Goal: Information Seeking & Learning: Check status

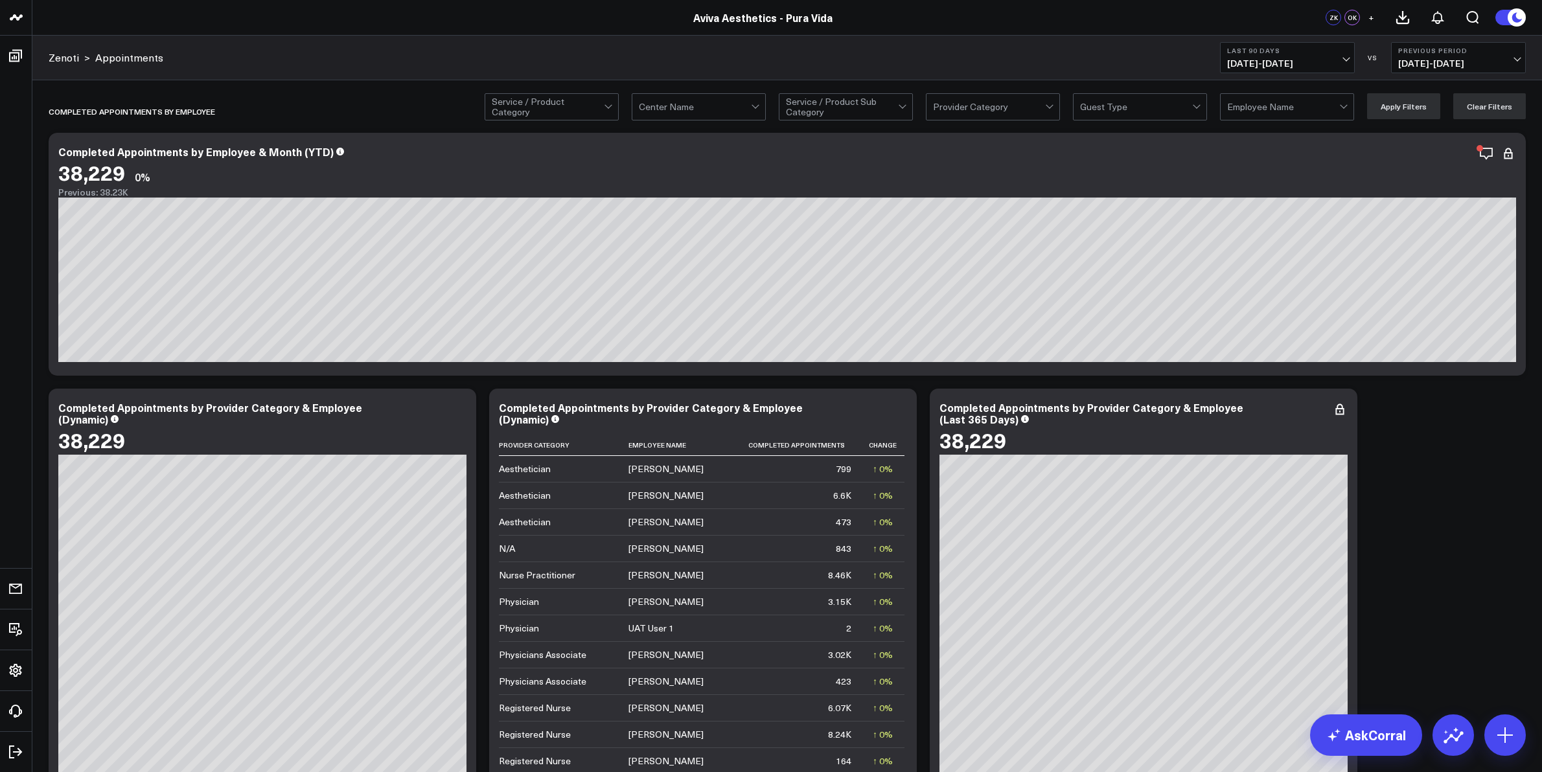
click at [1345, 49] on b "Last 90 Days" at bounding box center [1287, 51] width 121 height 8
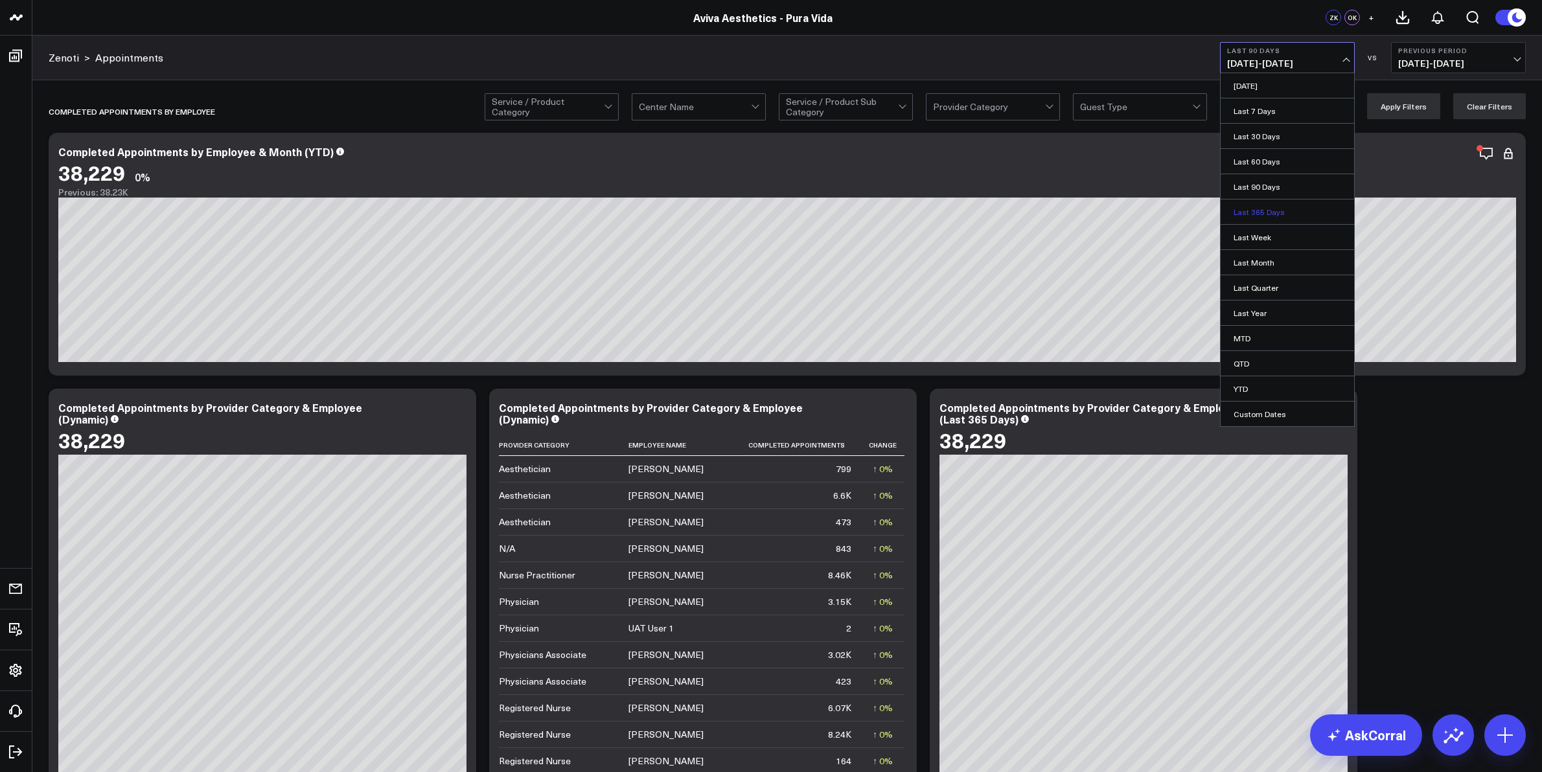
click at [1277, 213] on link "Last 365 Days" at bounding box center [1287, 212] width 133 height 25
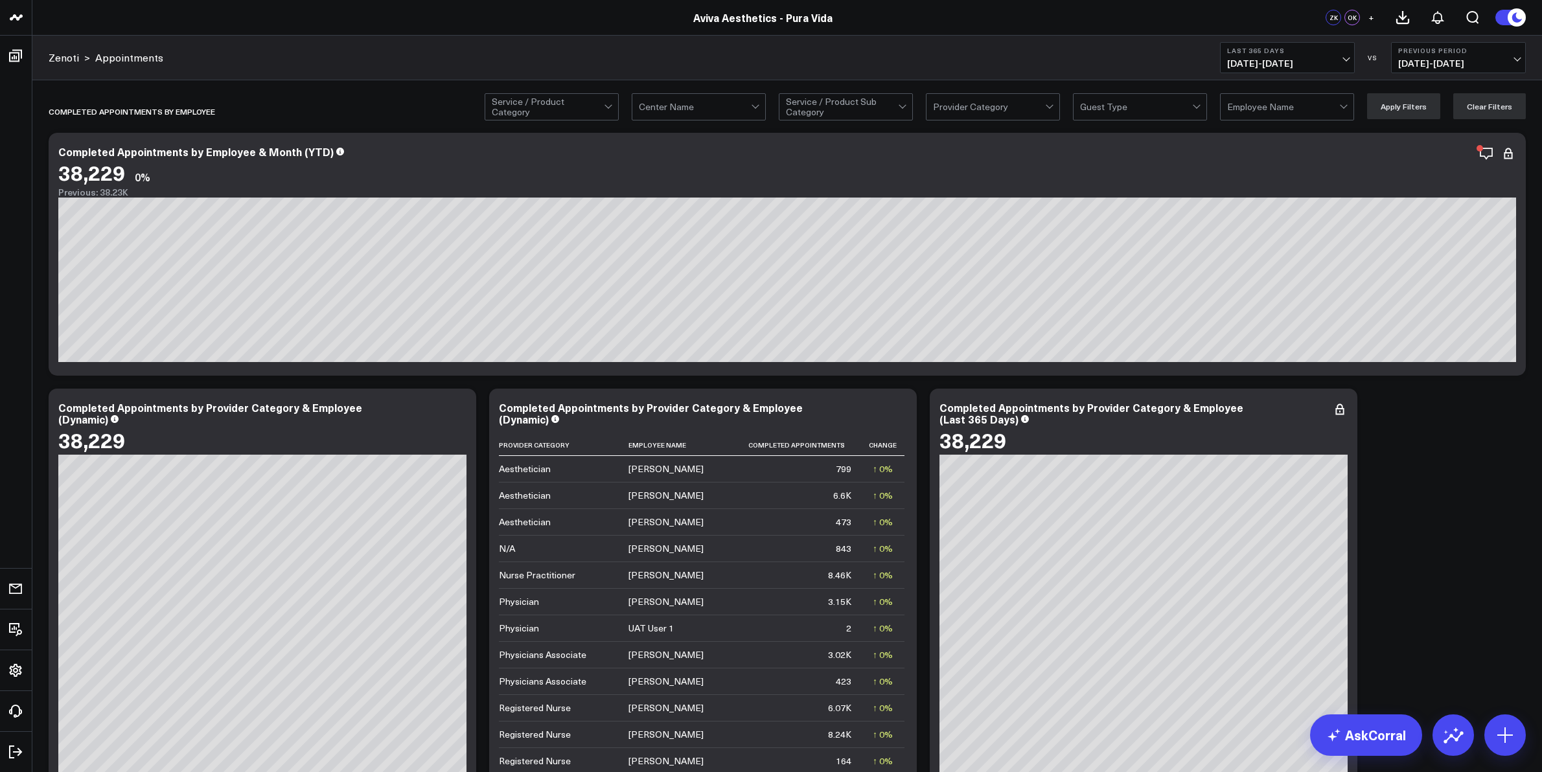
click at [1345, 58] on span "10/08/24 - 10/07/25" at bounding box center [1287, 63] width 121 height 10
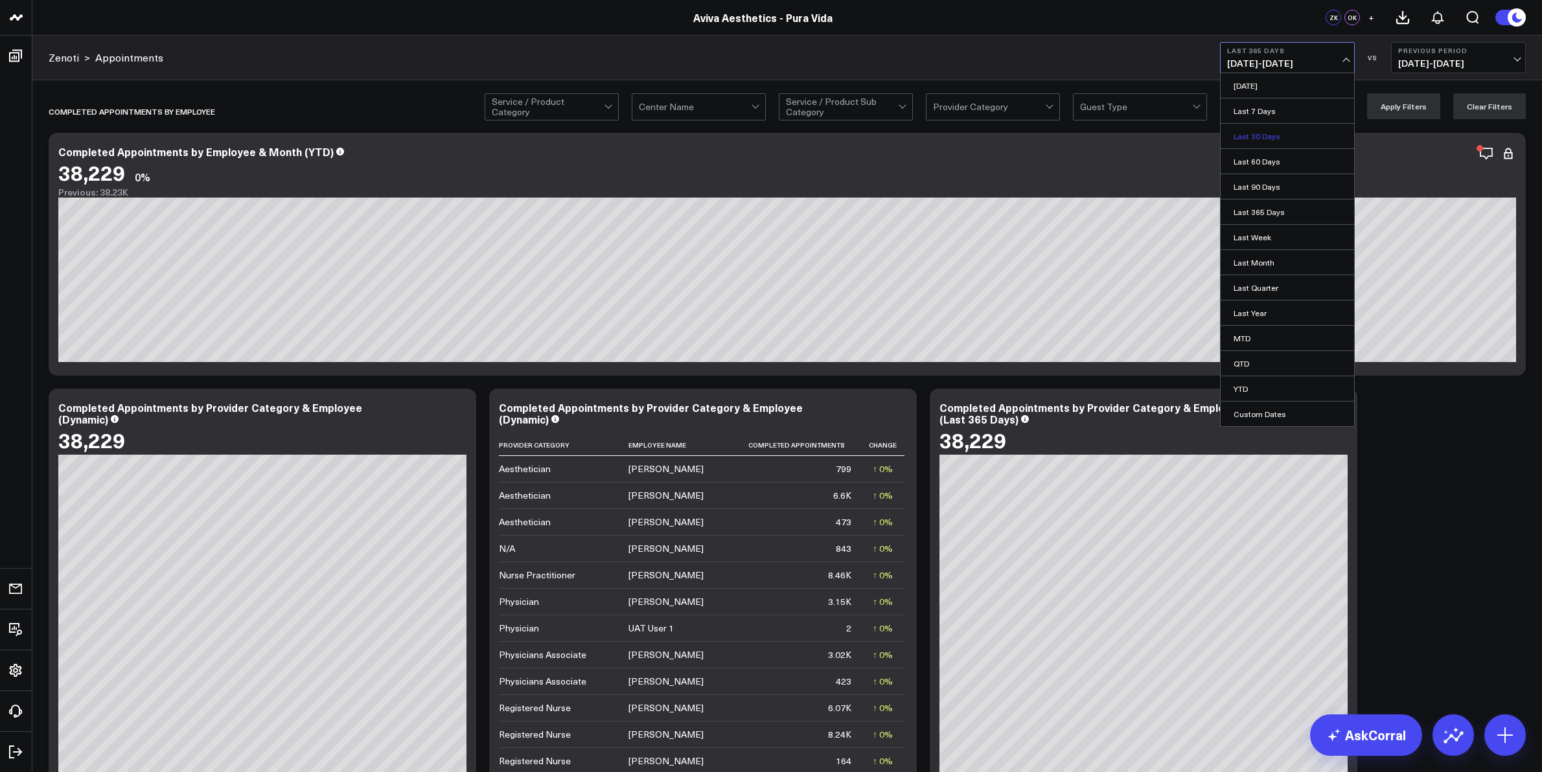
click at [1282, 135] on link "Last 30 Days" at bounding box center [1287, 136] width 133 height 25
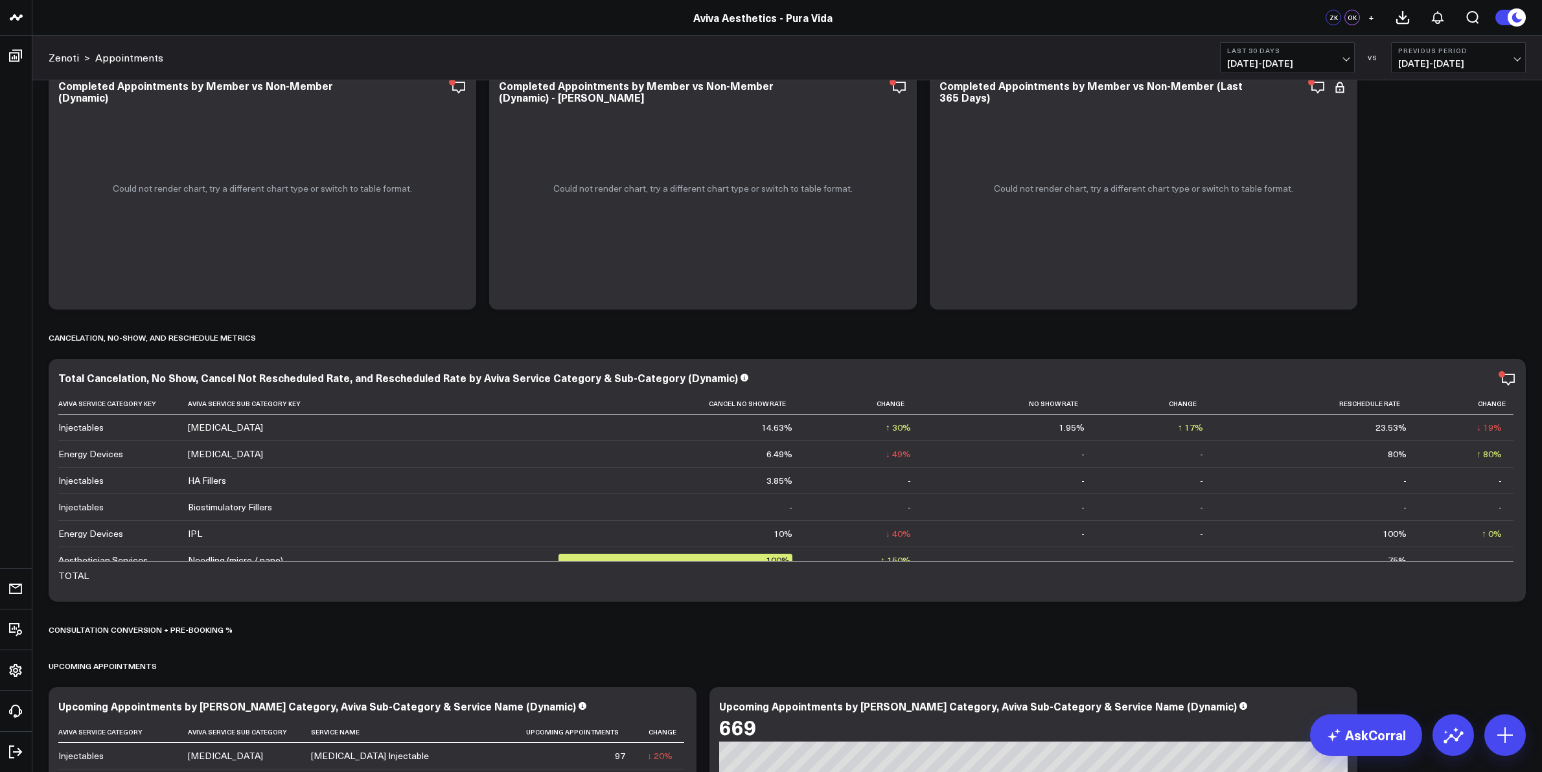
scroll to position [3564, 0]
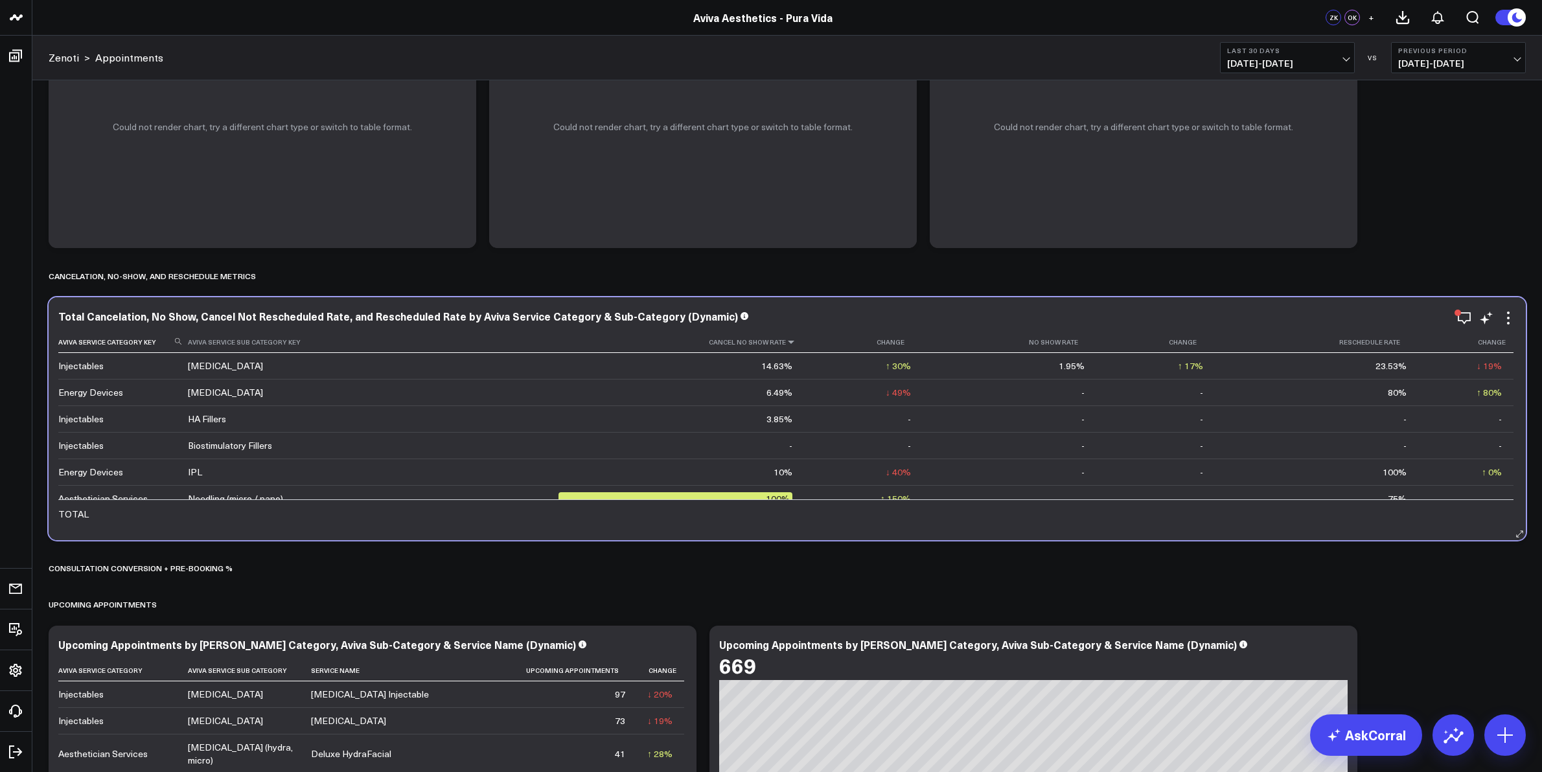
click at [786, 342] on icon at bounding box center [791, 342] width 10 height 8
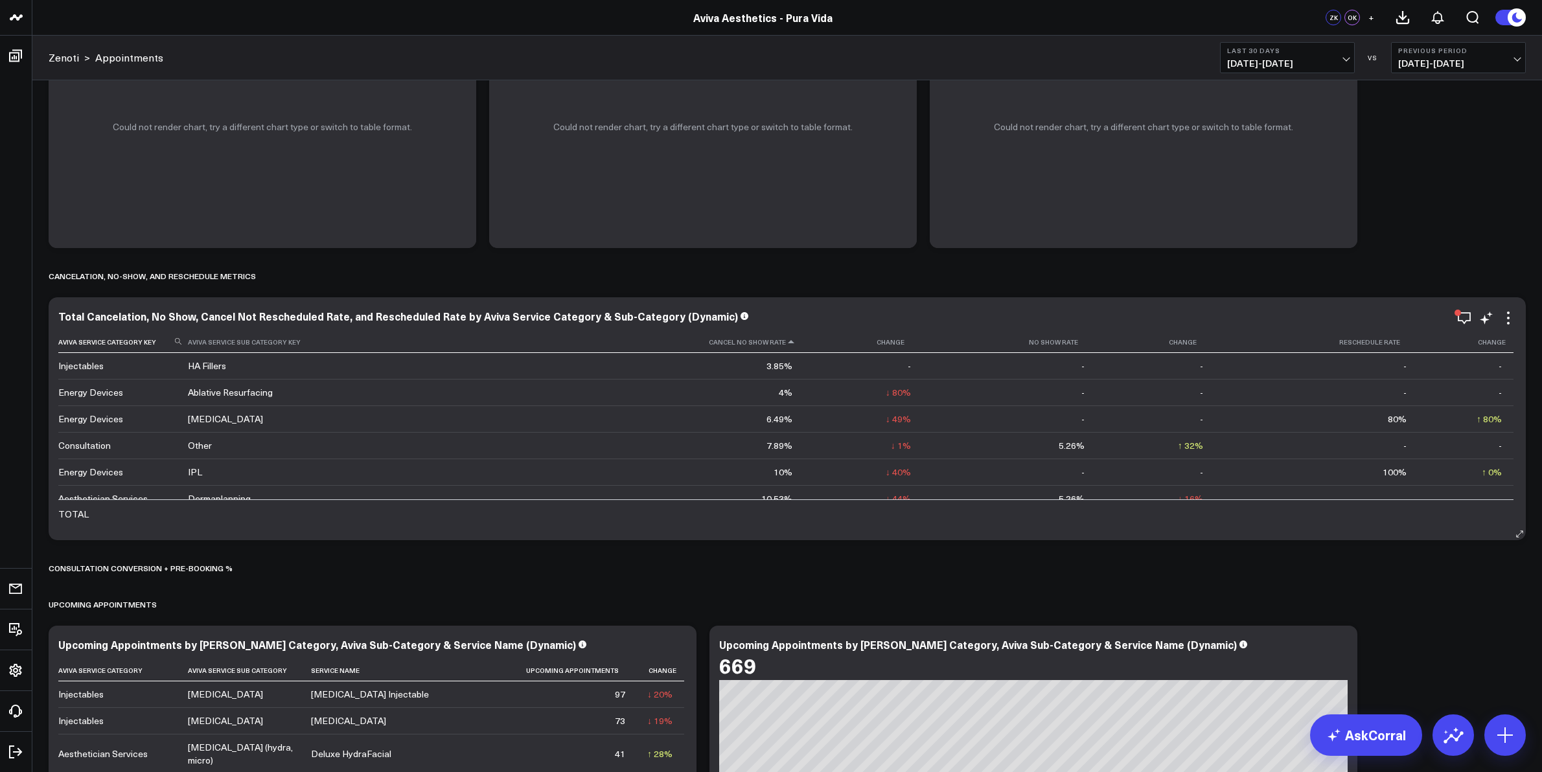
click at [786, 344] on icon at bounding box center [791, 342] width 10 height 8
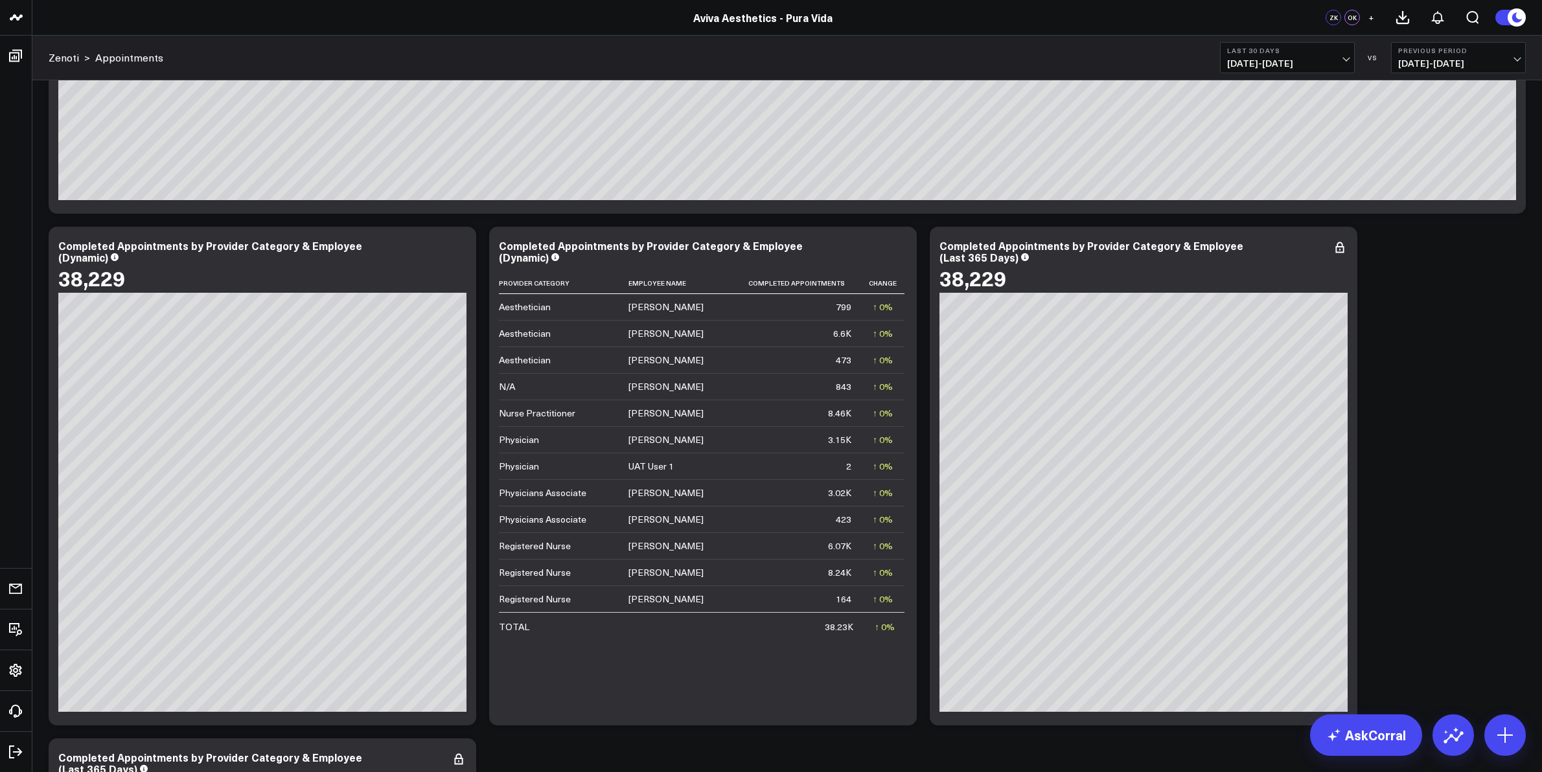
scroll to position [0, 0]
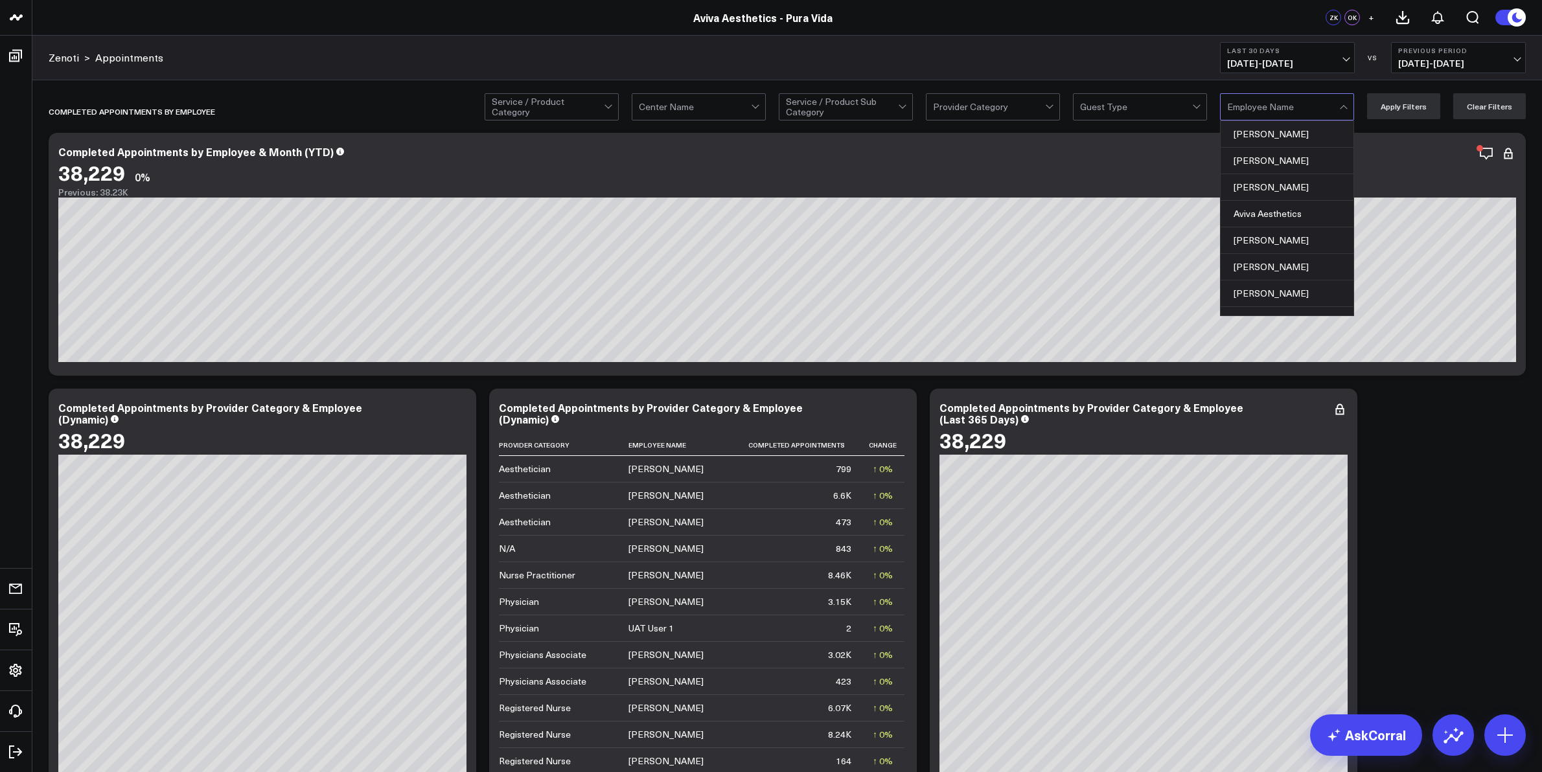
click at [1346, 108] on div at bounding box center [1343, 108] width 7 height 7
click at [1297, 211] on div "[PERSON_NAME]" at bounding box center [1287, 210] width 133 height 27
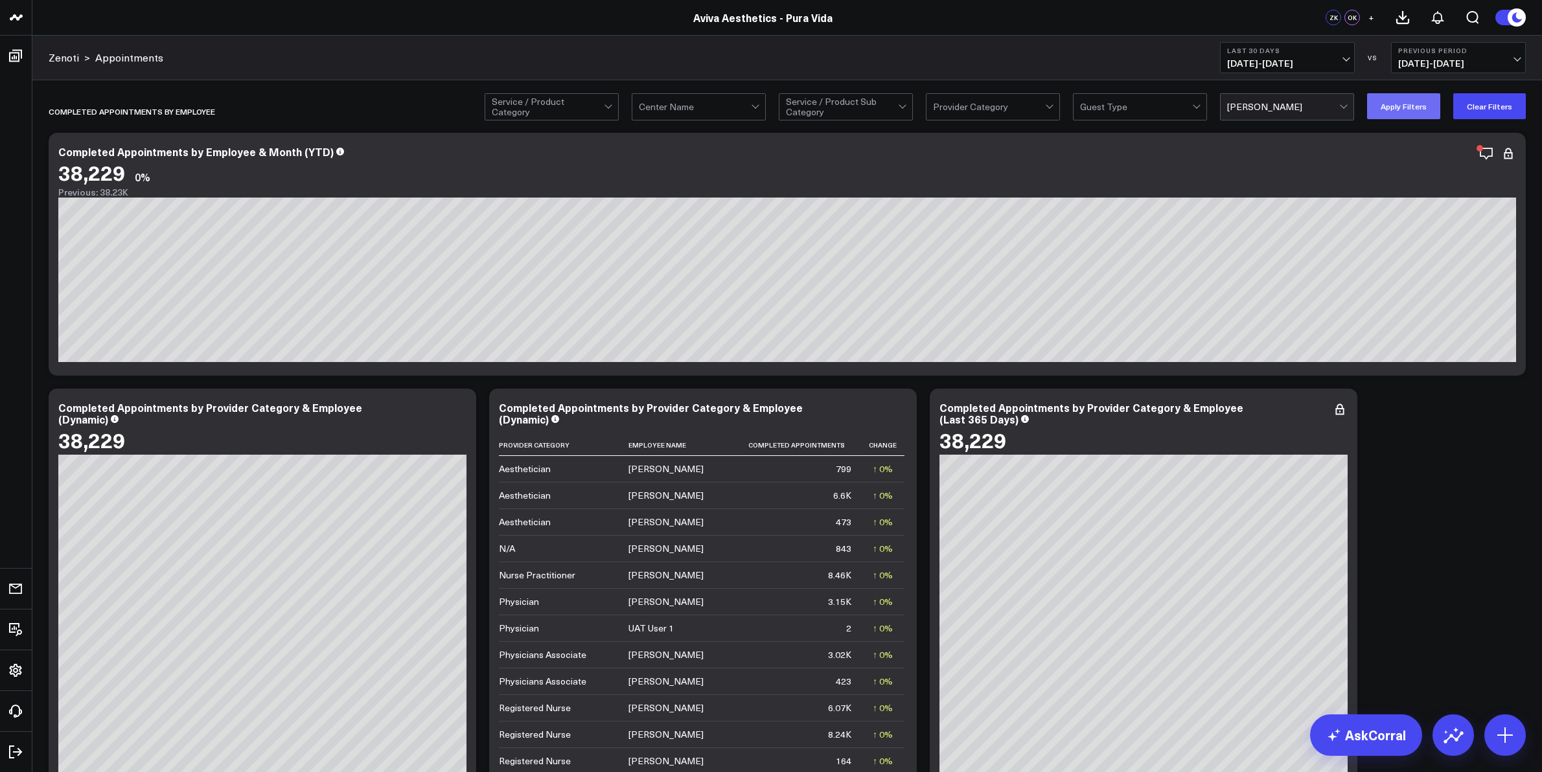
click at [1413, 115] on button "Apply Filters" at bounding box center [1403, 106] width 73 height 26
click at [1346, 108] on div at bounding box center [1343, 105] width 7 height 7
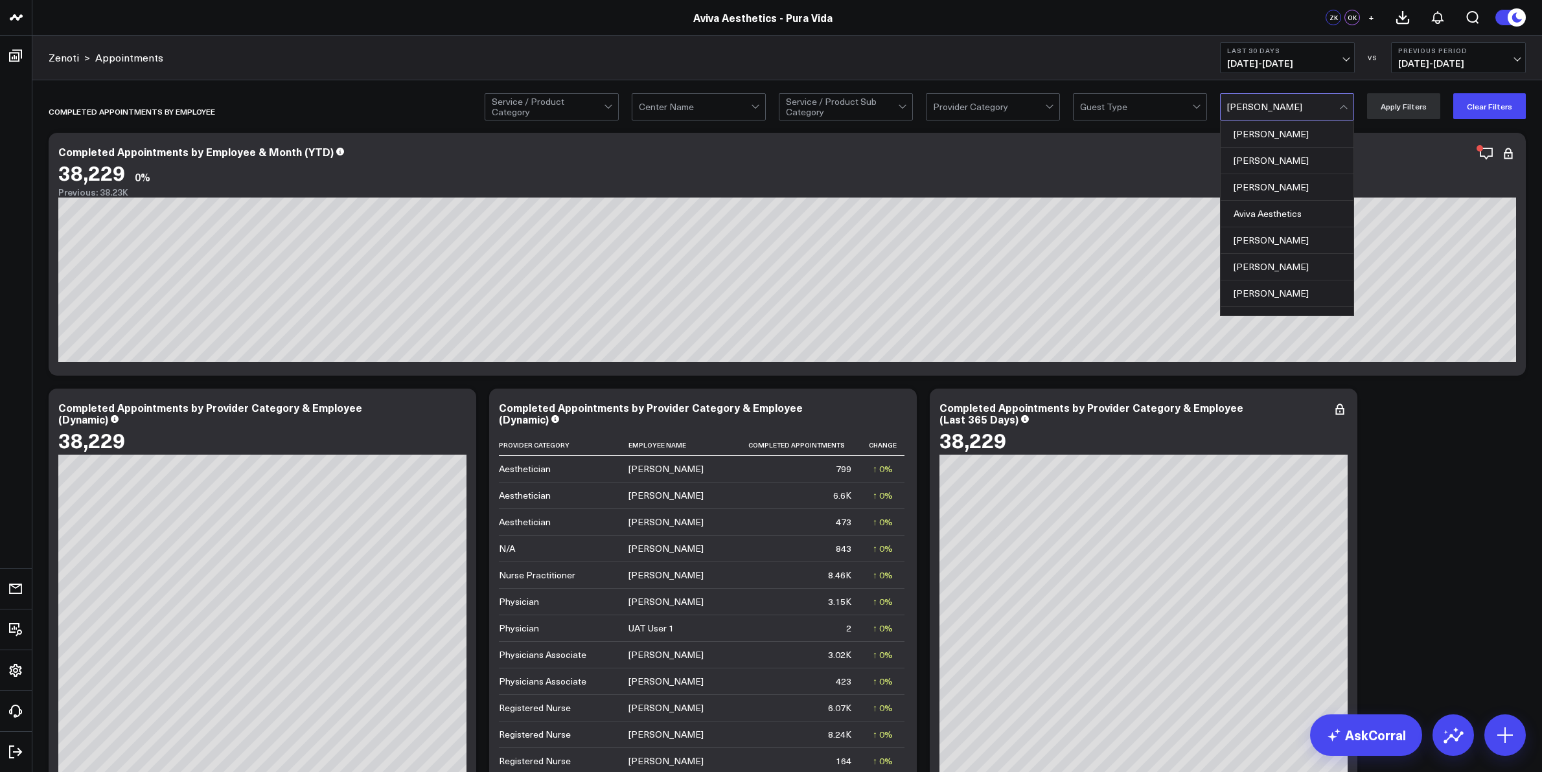
scroll to position [161, 0]
click at [1304, 218] on div "[PERSON_NAME]" at bounding box center [1287, 213] width 133 height 27
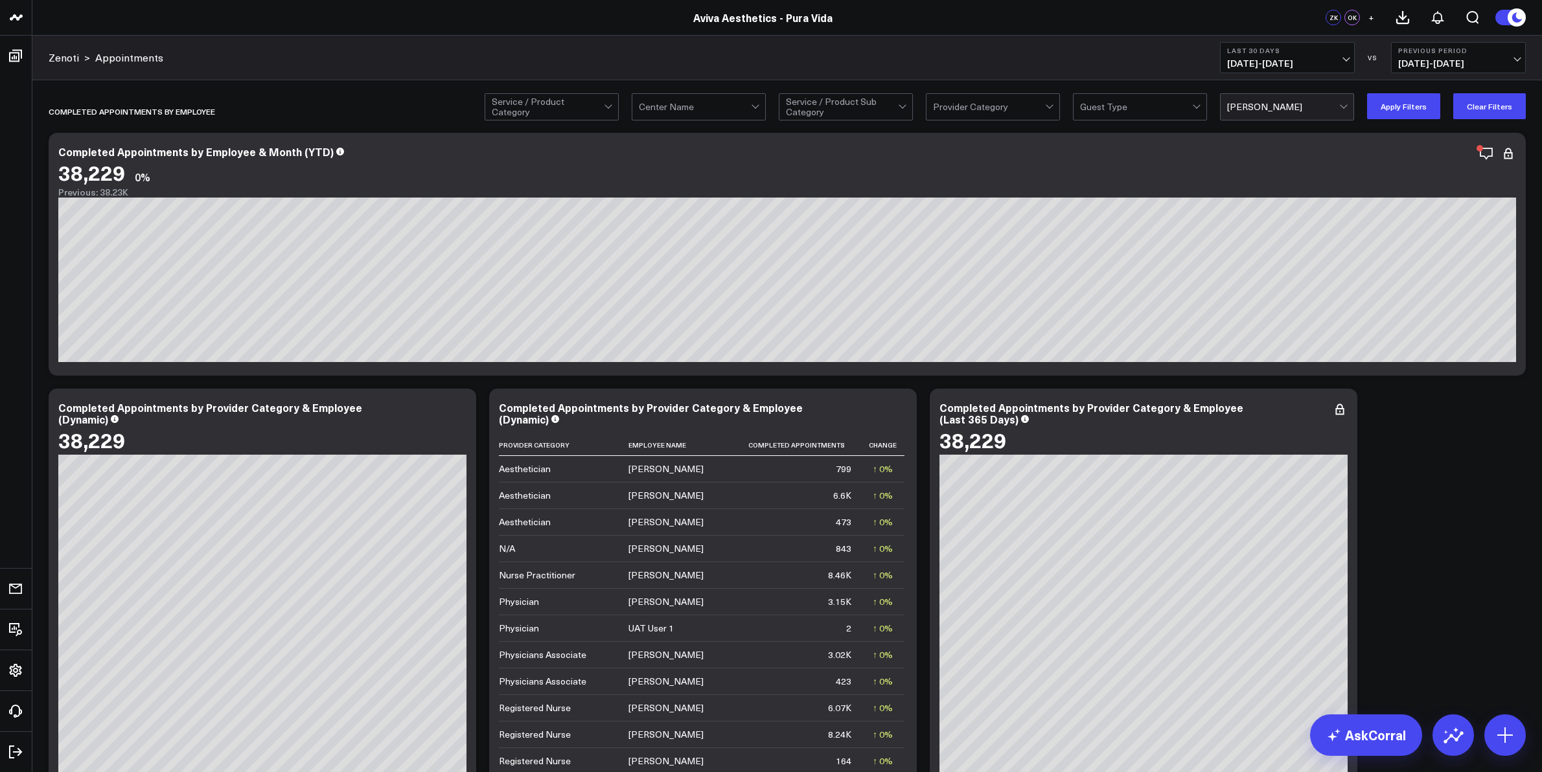
click at [1339, 112] on div at bounding box center [1283, 107] width 112 height 26
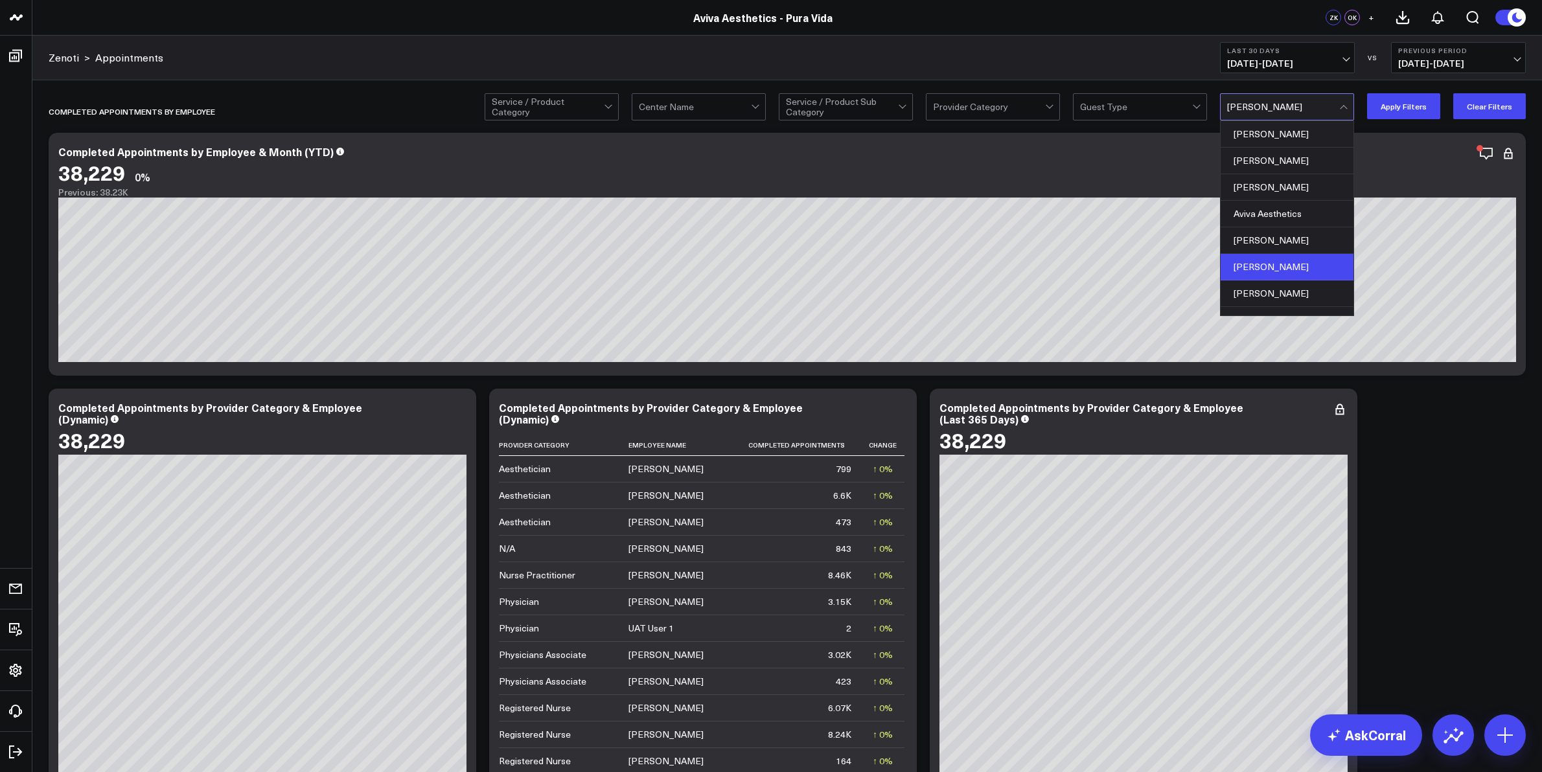
scroll to position [81, 0]
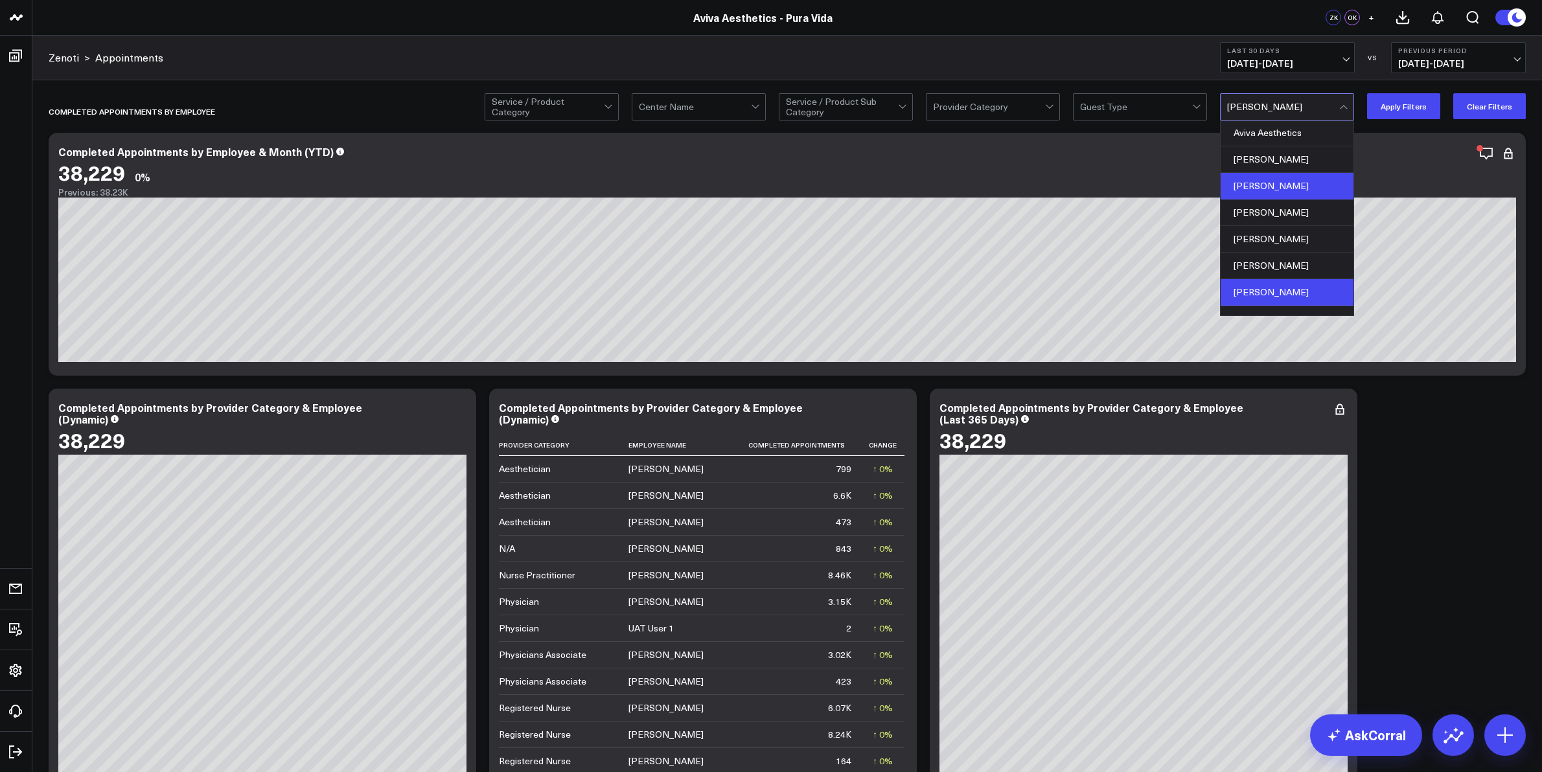
click at [1301, 192] on div "[PERSON_NAME]" at bounding box center [1287, 186] width 133 height 27
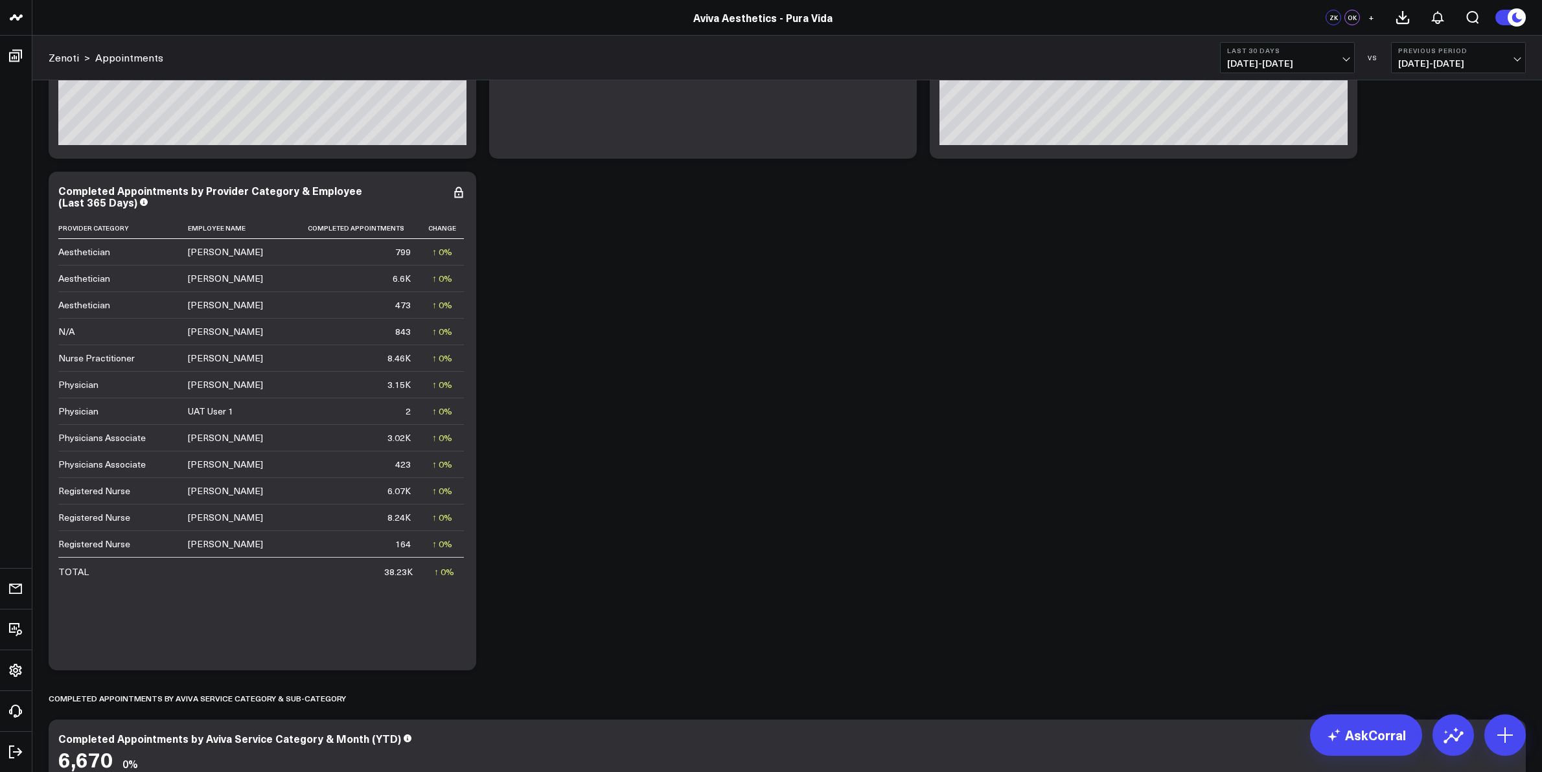
scroll to position [0, 0]
